Goal: Transaction & Acquisition: Obtain resource

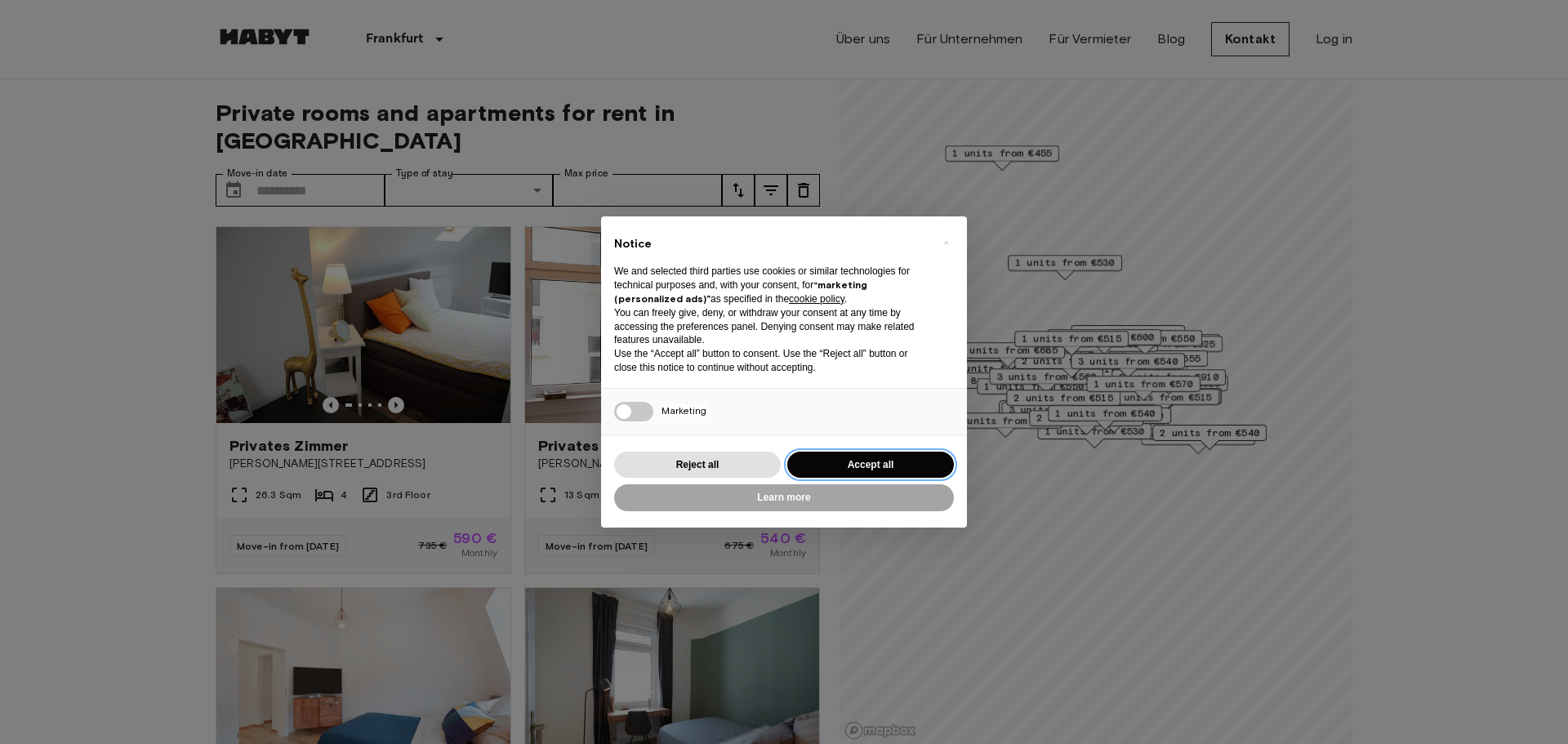
click at [894, 469] on button "Accept all" at bounding box center [870, 465] width 167 height 27
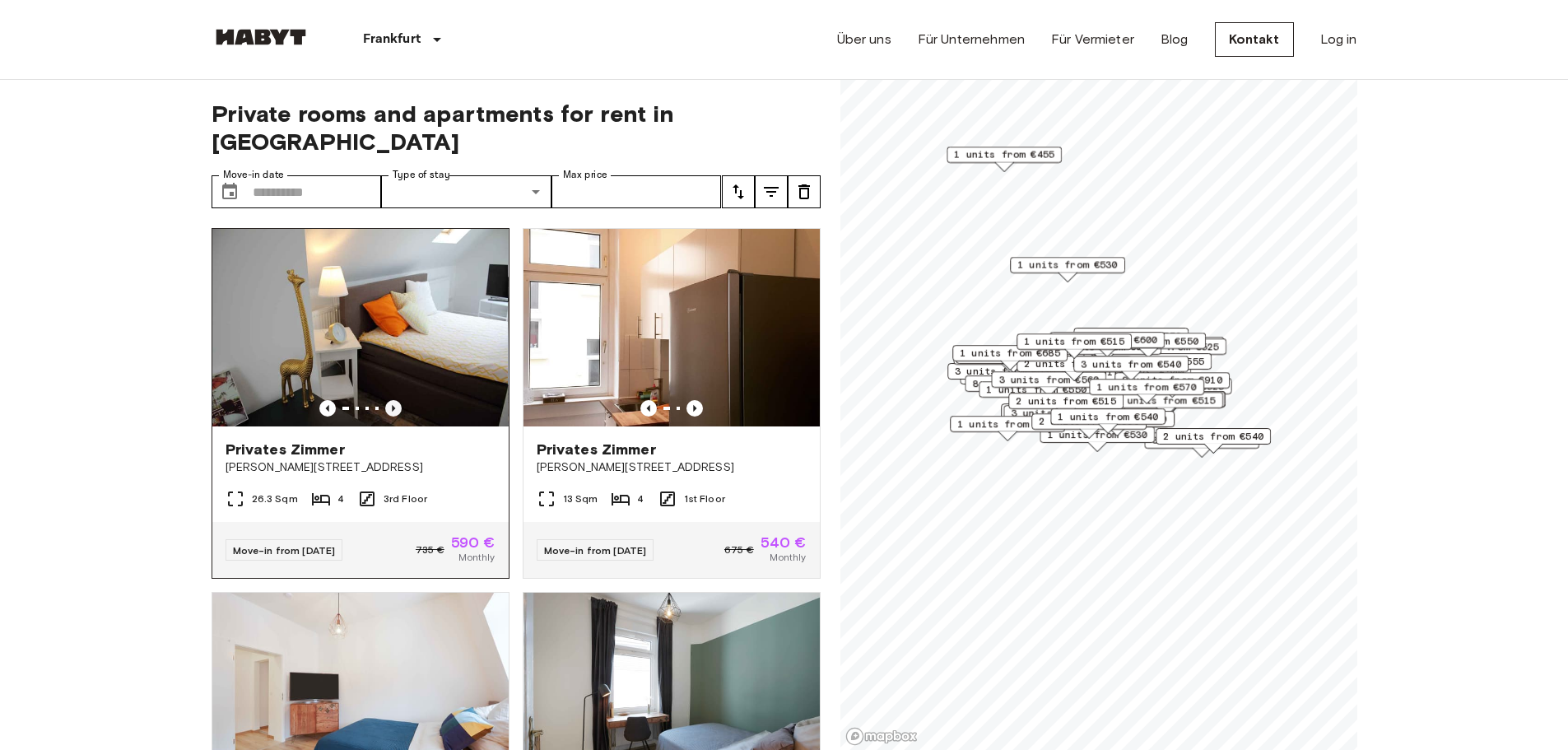
click at [387, 400] on icon "Previous image" at bounding box center [393, 408] width 17 height 17
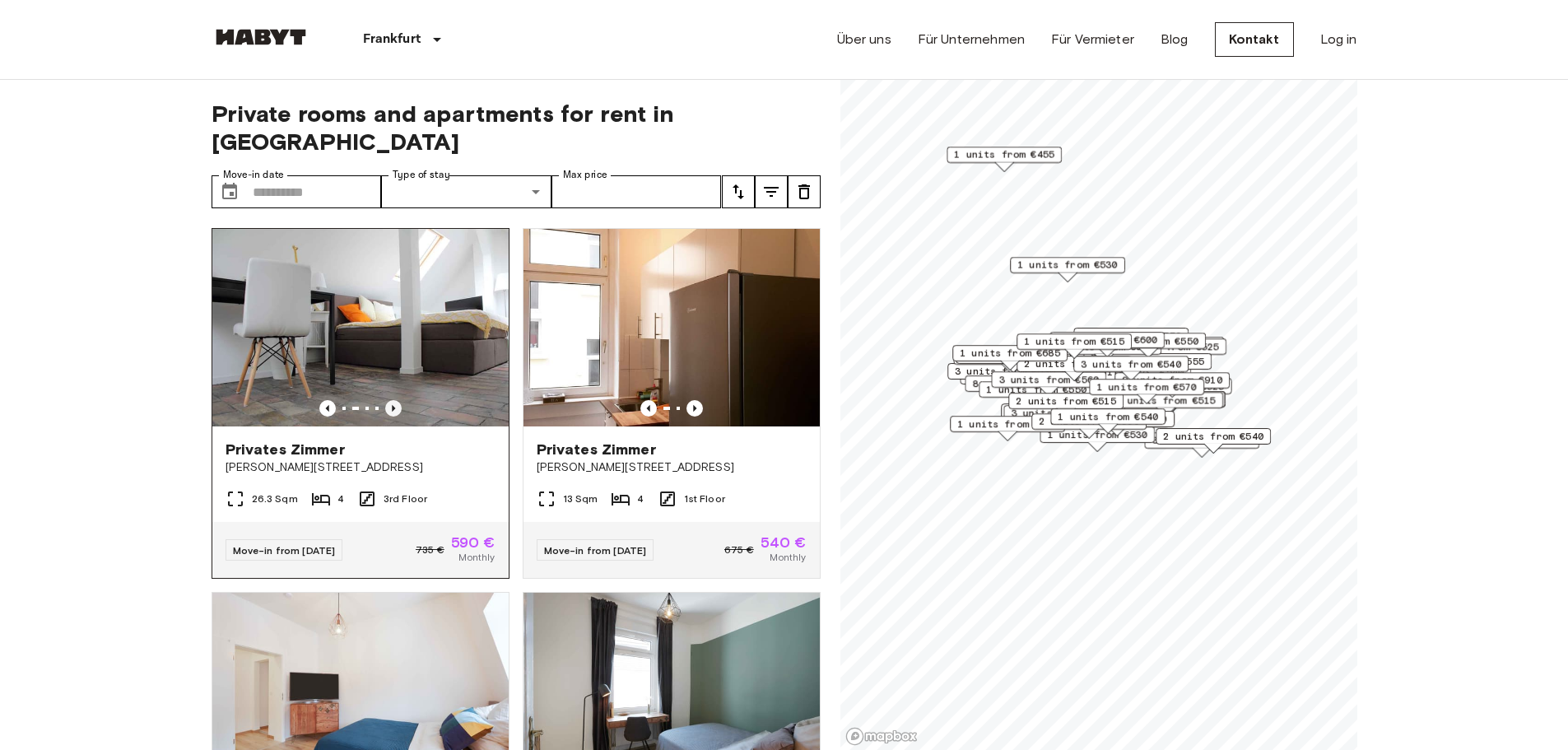
click at [385, 400] on icon "Previous image" at bounding box center [393, 408] width 17 height 17
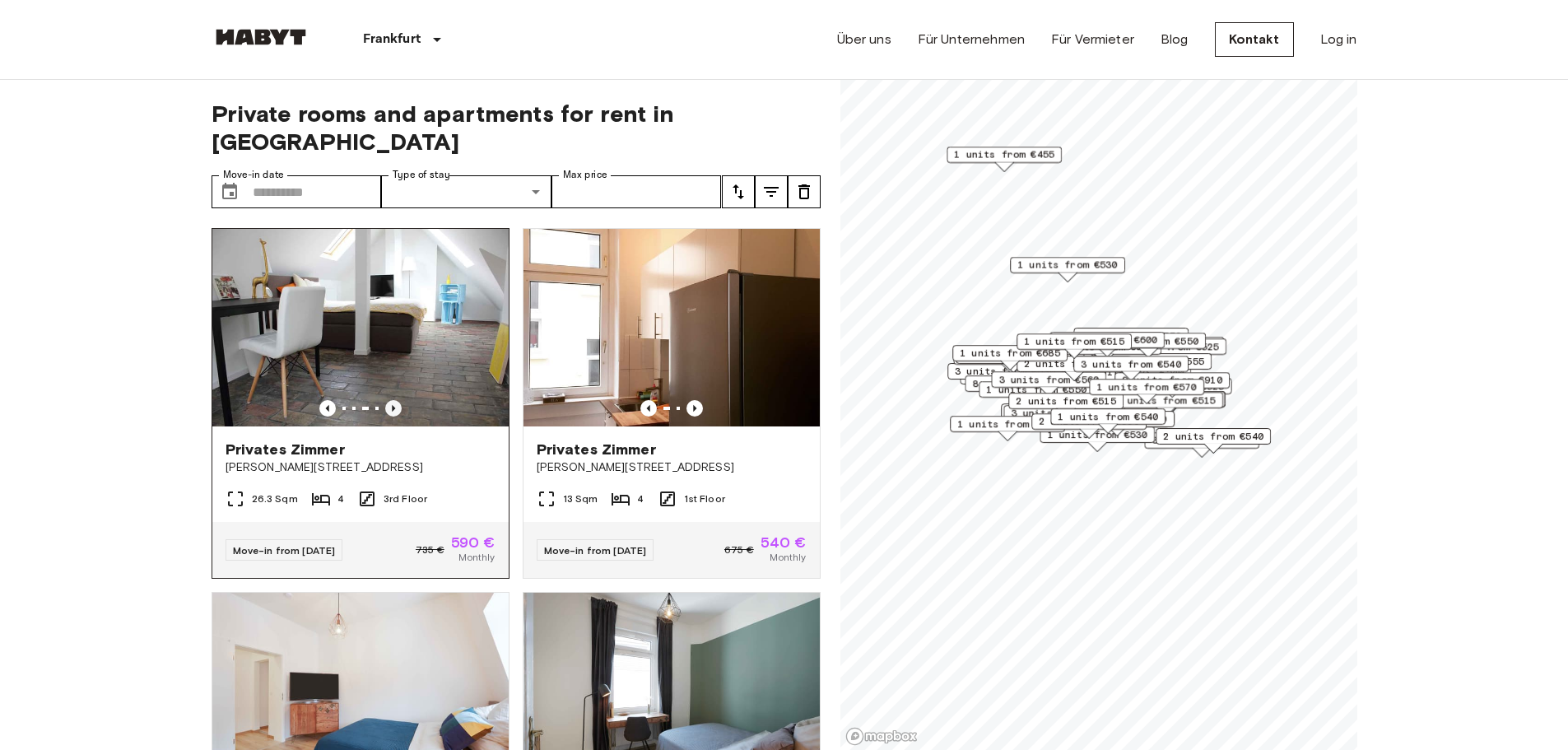
click at [385, 400] on icon "Previous image" at bounding box center [393, 408] width 17 height 17
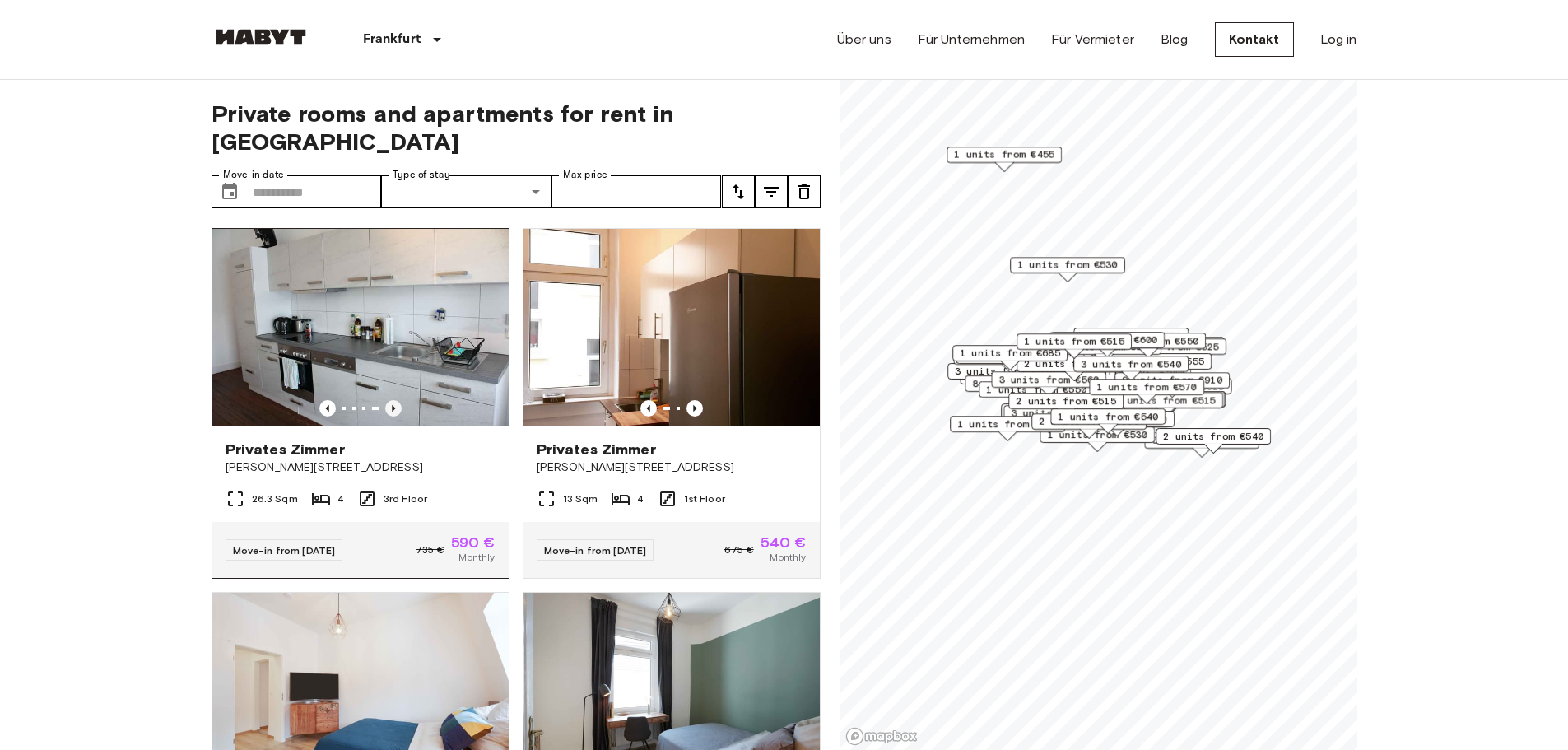
click at [385, 400] on icon "Previous image" at bounding box center [393, 408] width 17 height 17
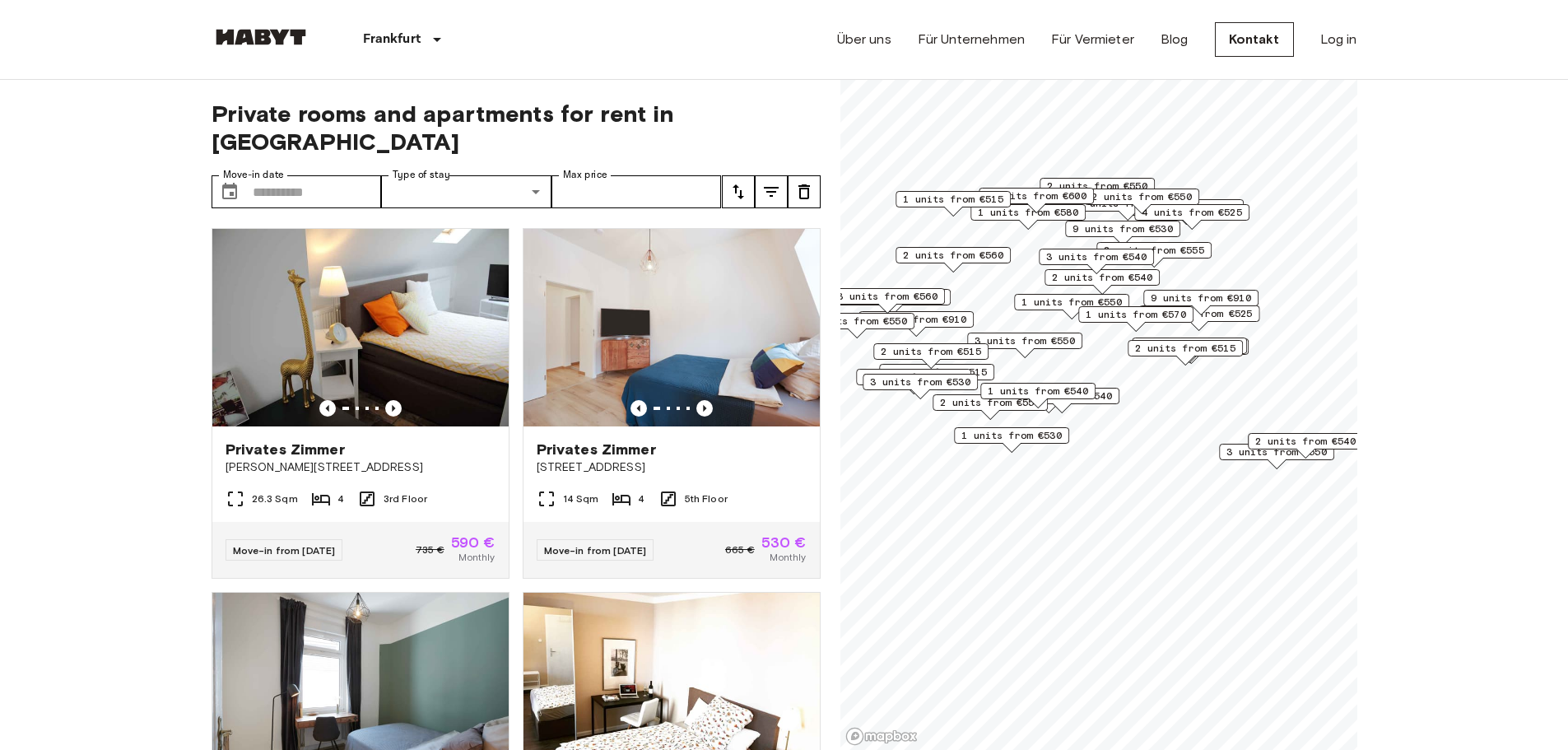
click at [1024, 338] on span "3 units from €550" at bounding box center [1024, 340] width 100 height 15
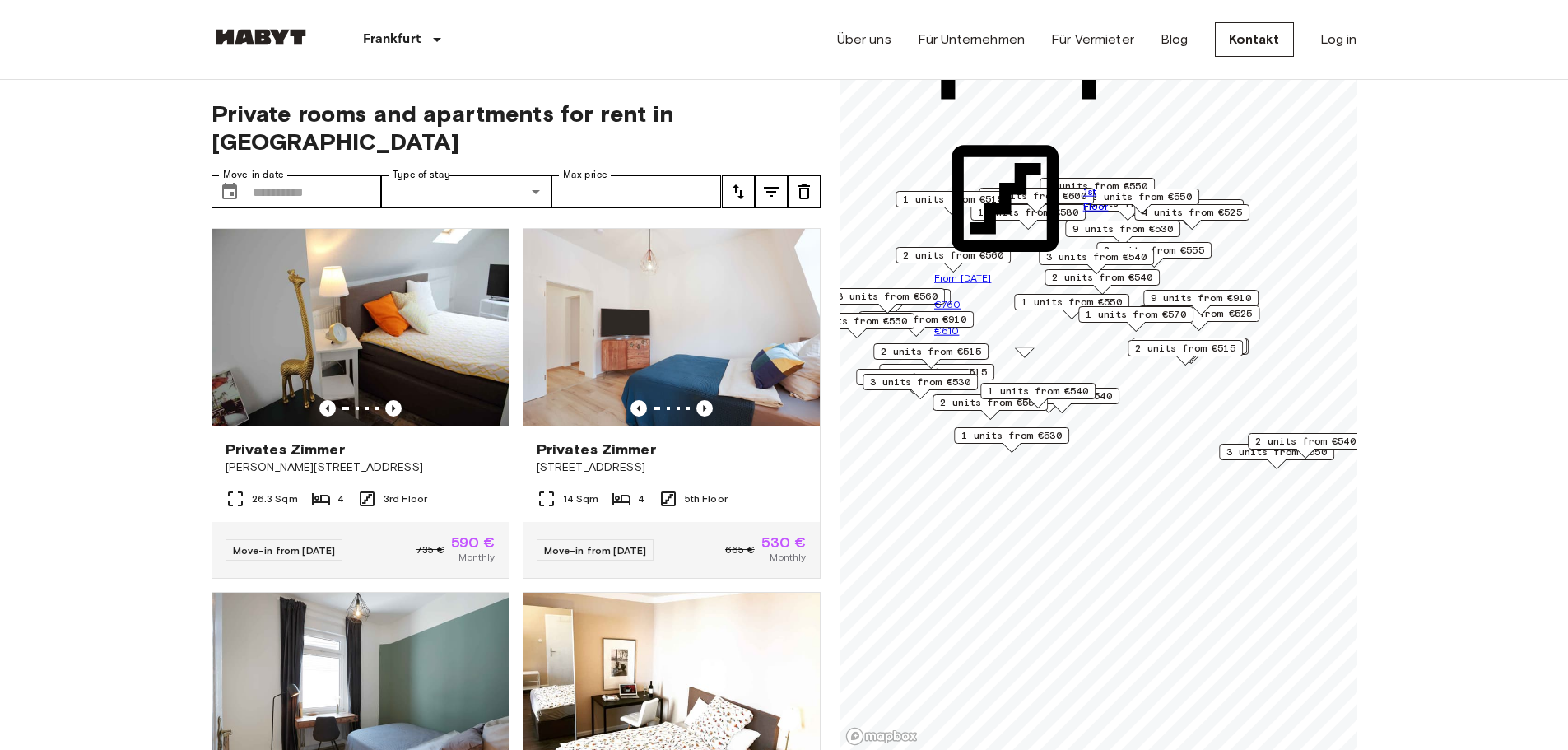
scroll to position [4, 0]
click at [436, 460] on span "[PERSON_NAME][STREET_ADDRESS]" at bounding box center [360, 467] width 270 height 17
